Goal: Task Accomplishment & Management: Manage account settings

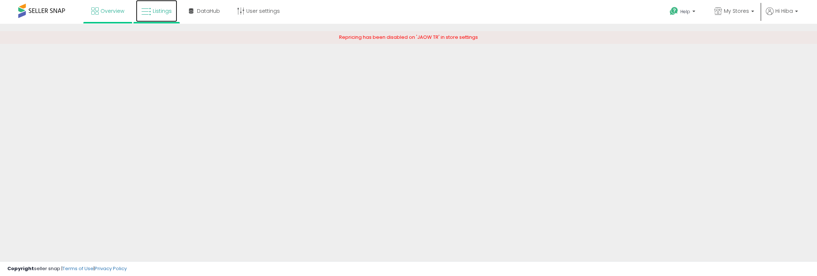
click at [173, 7] on link "Listings" at bounding box center [156, 11] width 41 height 22
click at [735, 17] on link "My Stores" at bounding box center [734, 12] width 51 height 24
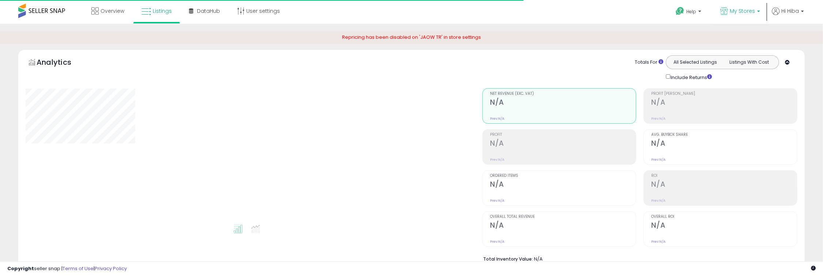
click at [730, 7] on link "My Stores" at bounding box center [740, 12] width 51 height 24
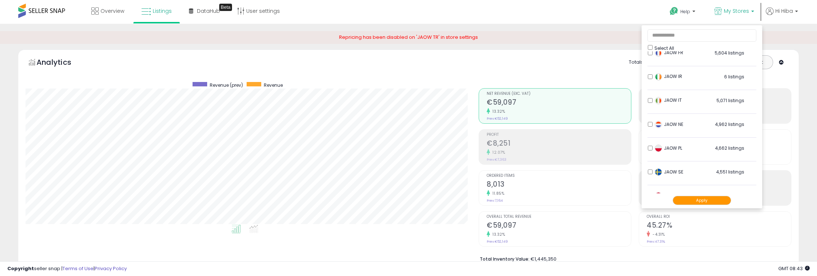
scroll to position [81, 0]
click at [708, 202] on button "Apply" at bounding box center [702, 200] width 58 height 9
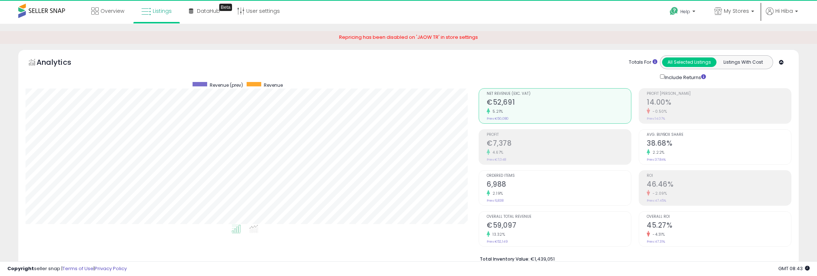
scroll to position [149, 453]
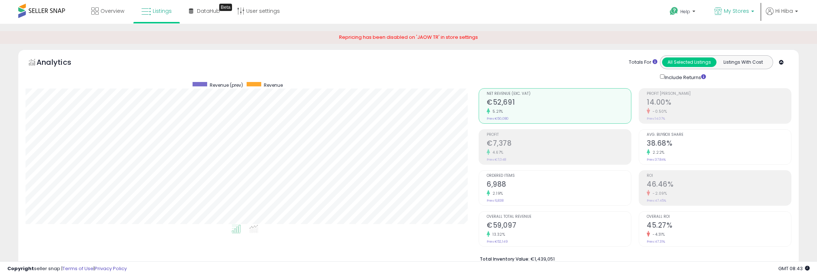
click at [726, 17] on link "My Stores" at bounding box center [734, 12] width 51 height 24
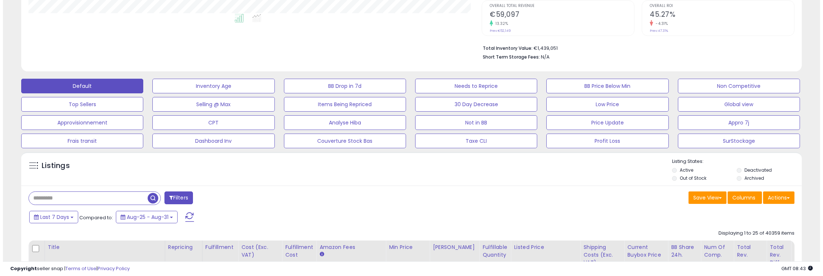
scroll to position [243, 0]
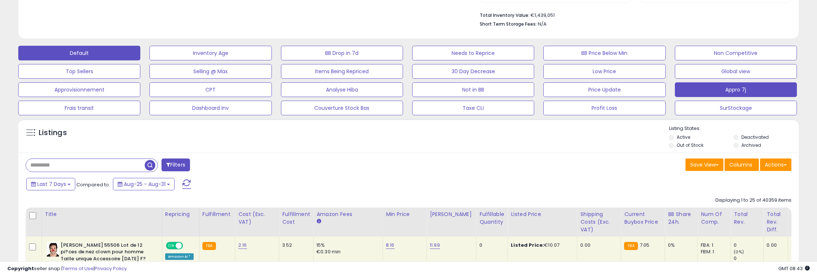
click at [724, 88] on button "Appro 7j" at bounding box center [736, 89] width 122 height 15
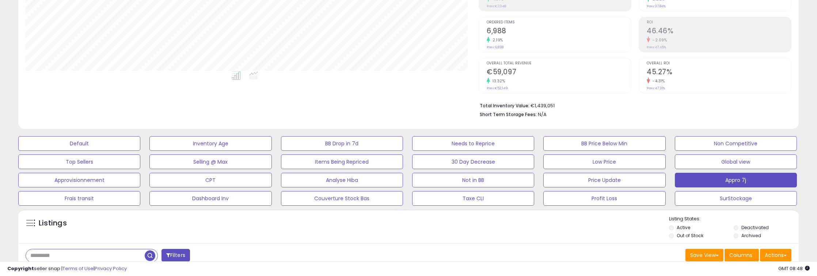
scroll to position [0, 0]
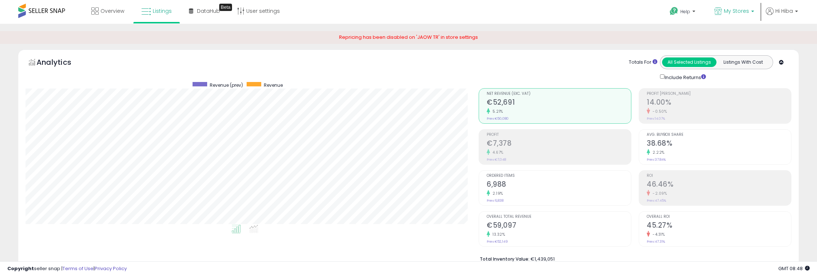
click at [738, 15] on p "My Stores" at bounding box center [734, 11] width 40 height 9
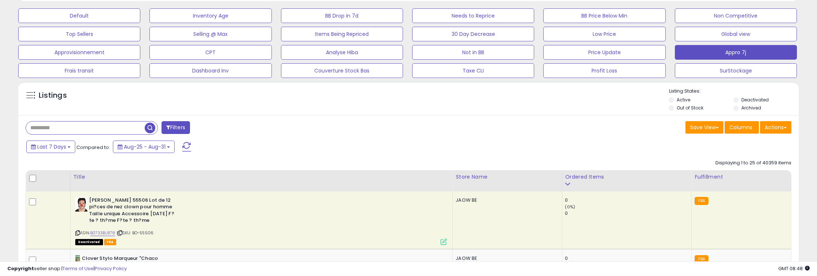
scroll to position [284, 0]
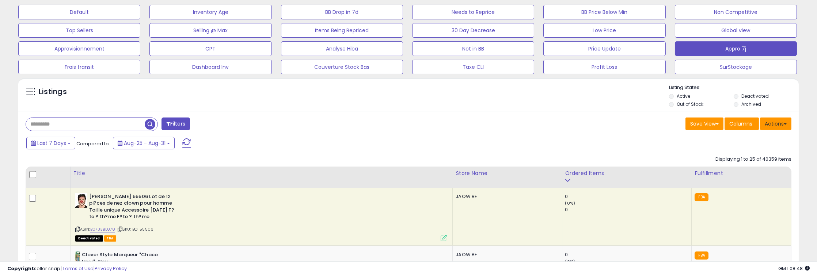
click at [783, 121] on button "Actions" at bounding box center [775, 123] width 31 height 12
click at [757, 167] on link "Export All Columns" at bounding box center [746, 169] width 80 height 11
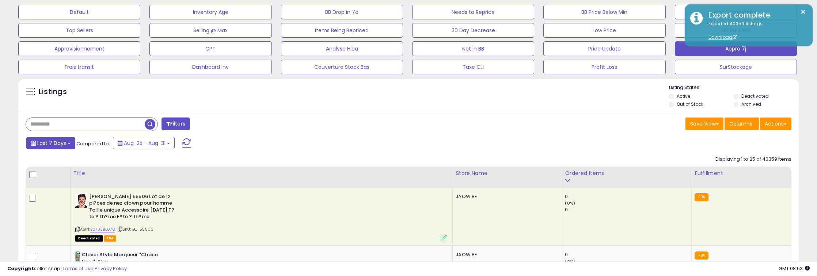
click at [49, 144] on span "Last 7 Days" at bounding box center [51, 142] width 29 height 7
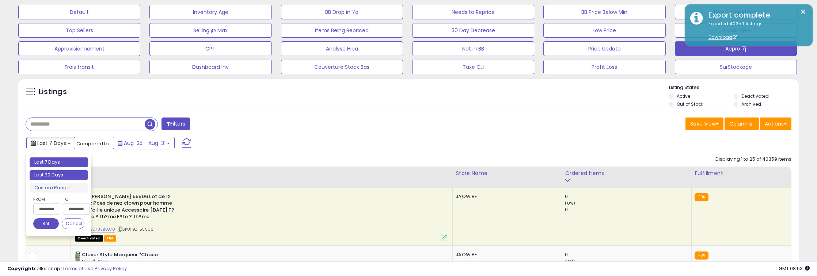
type input "**********"
click at [43, 172] on li "Last 30 Days" at bounding box center [59, 175] width 58 height 10
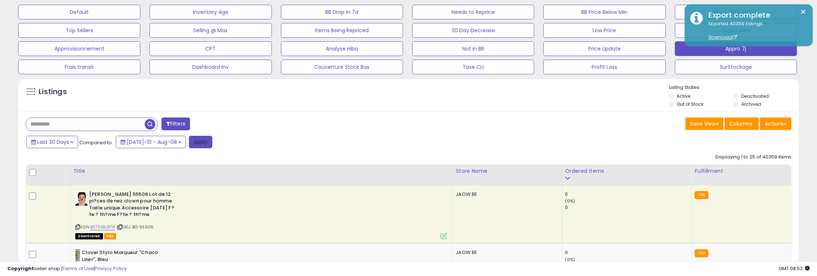
click at [189, 141] on button "Apply" at bounding box center [200, 142] width 23 height 12
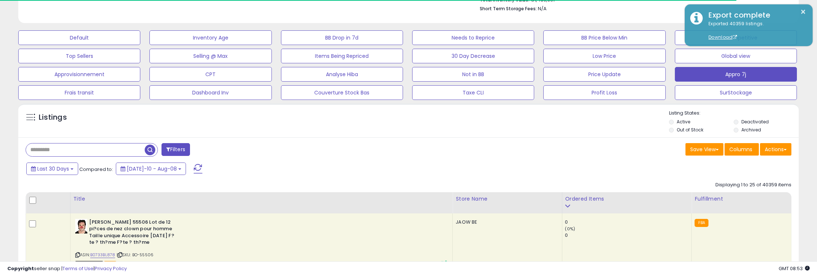
scroll to position [365296, 364992]
click at [781, 149] on button "Actions" at bounding box center [775, 149] width 31 height 12
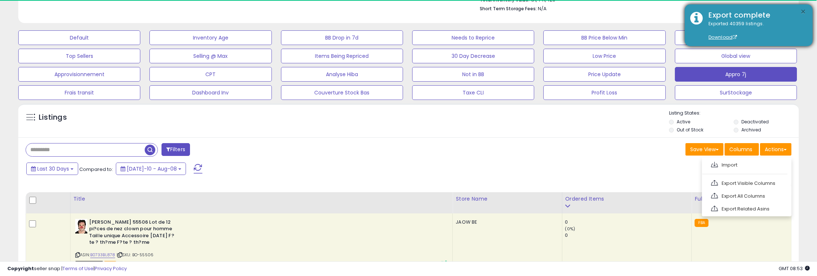
click at [805, 8] on button "×" at bounding box center [804, 11] width 6 height 9
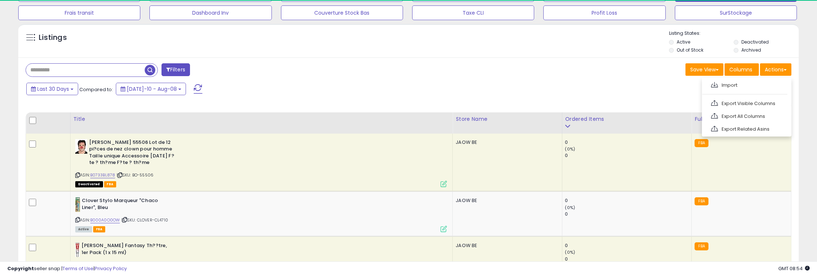
scroll to position [340, 0]
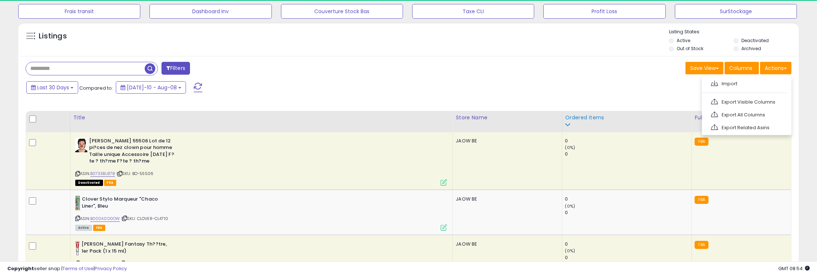
click at [580, 114] on div "Ordered Items" at bounding box center [627, 118] width 124 height 8
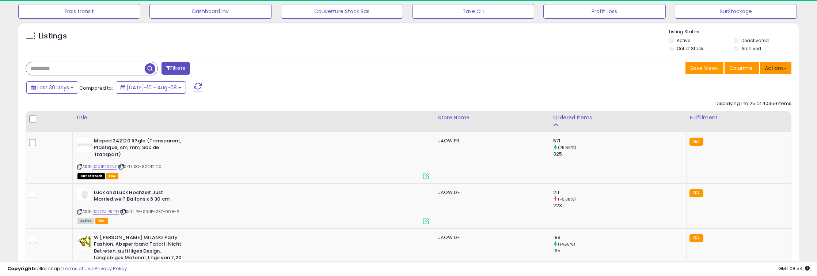
click at [767, 71] on button "Actions" at bounding box center [775, 68] width 31 height 12
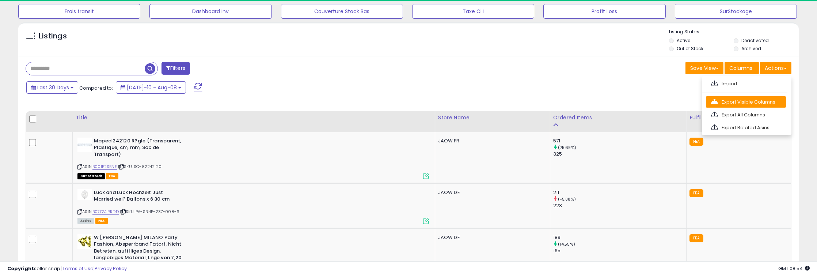
click at [753, 96] on link "Export Visible Columns" at bounding box center [746, 101] width 80 height 11
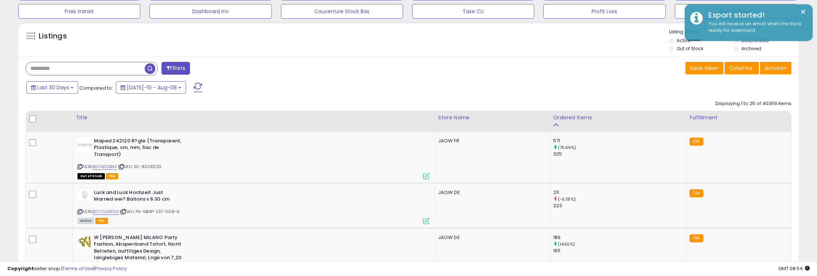
scroll to position [149, 453]
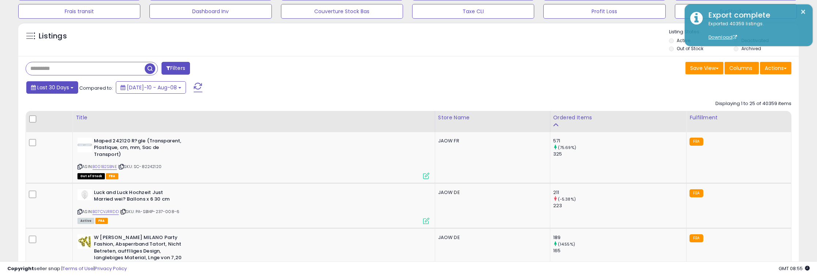
click at [55, 85] on span "Last 30 Days" at bounding box center [53, 87] width 32 height 7
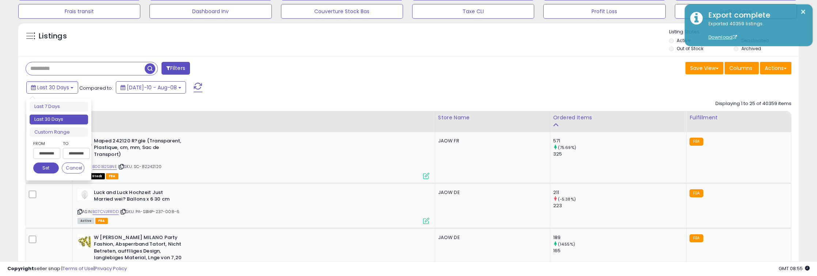
click at [59, 152] on div "**********" at bounding box center [72, 151] width 26 height 23
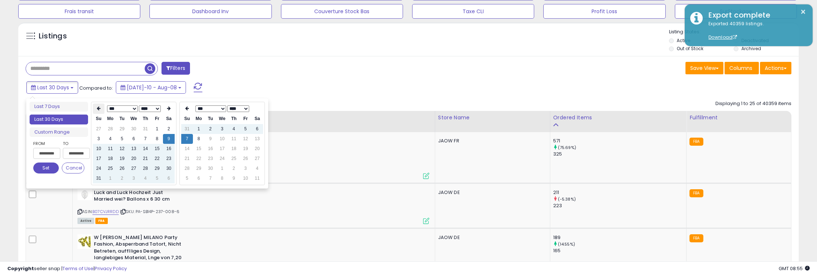
click at [100, 105] on th at bounding box center [99, 108] width 12 height 10
click at [135, 137] on td "9" at bounding box center [134, 139] width 12 height 10
type input "**********"
click at [52, 166] on button "Set" at bounding box center [46, 167] width 26 height 11
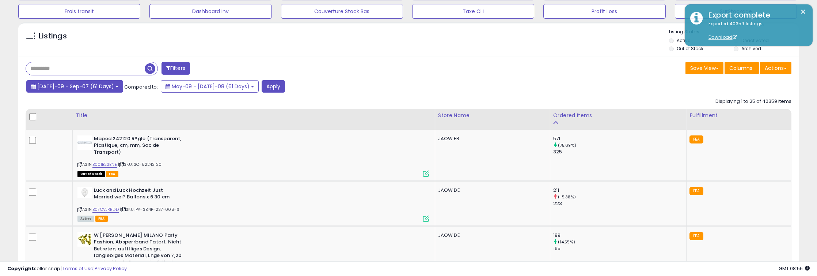
click at [84, 86] on span "Jul-09 - Sep-07 (61 Days)" at bounding box center [75, 86] width 77 height 7
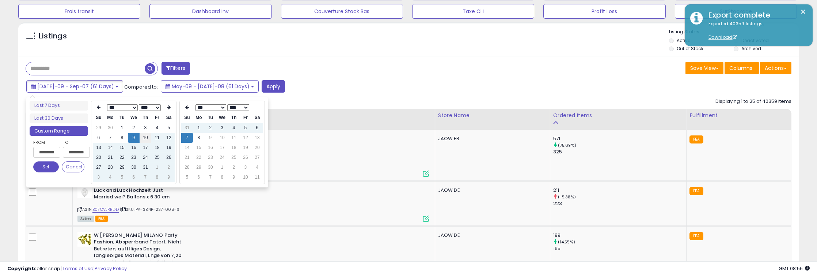
click at [142, 135] on td "10" at bounding box center [146, 138] width 12 height 10
type input "**********"
click at [39, 166] on button "Set" at bounding box center [46, 166] width 26 height 11
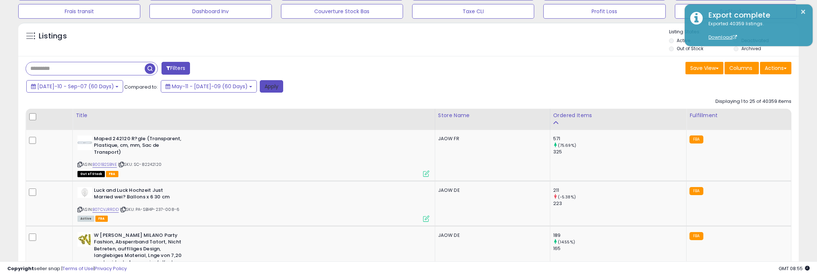
click at [260, 86] on button "Apply" at bounding box center [271, 86] width 23 height 12
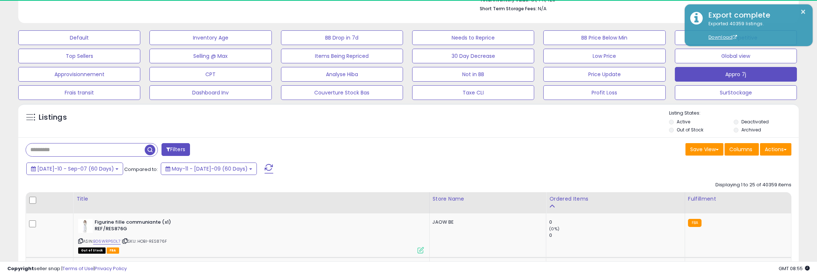
scroll to position [365296, 364992]
click at [780, 148] on button "Actions" at bounding box center [775, 149] width 31 height 12
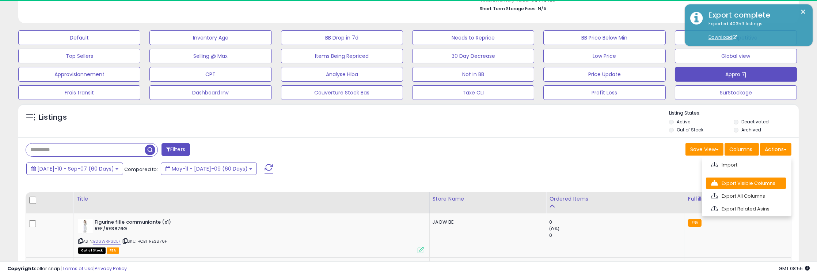
click at [775, 180] on link "Export Visible Columns" at bounding box center [746, 182] width 80 height 11
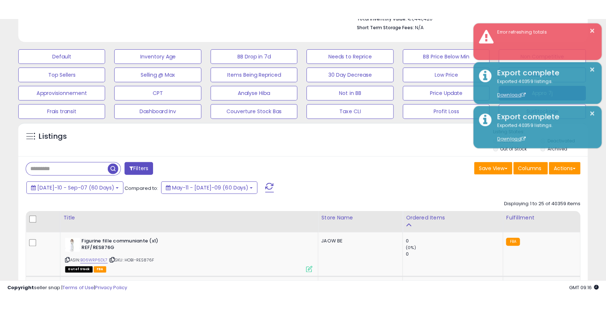
scroll to position [149, 330]
